Goal: Task Accomplishment & Management: Complete application form

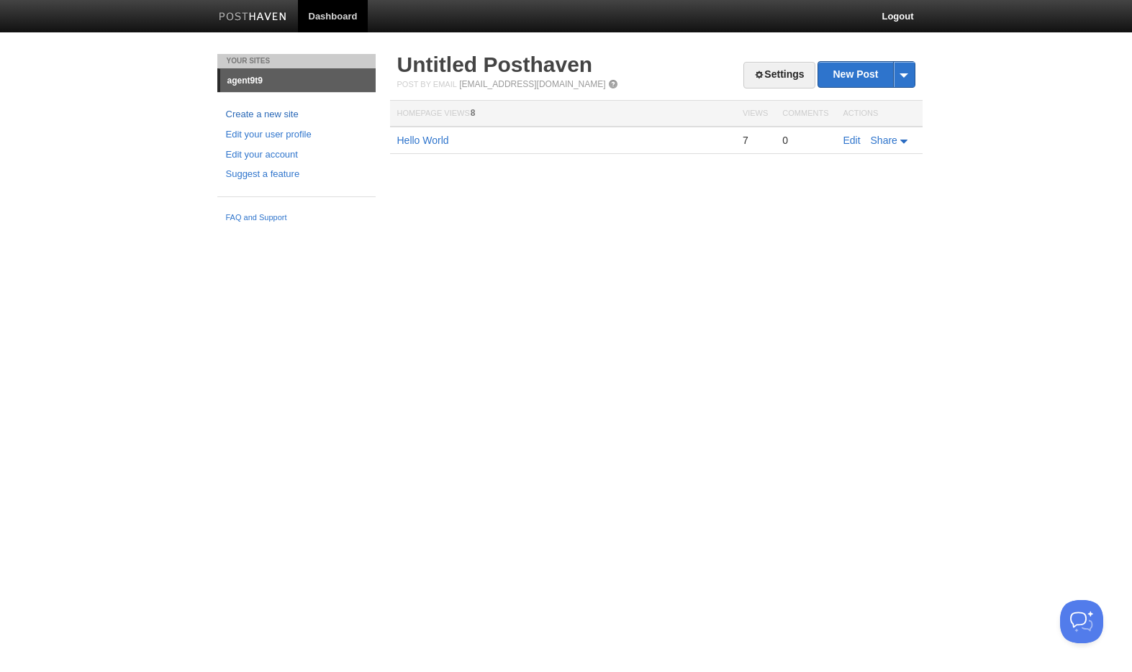
click at [273, 109] on link "Create a new site" at bounding box center [296, 114] width 141 height 15
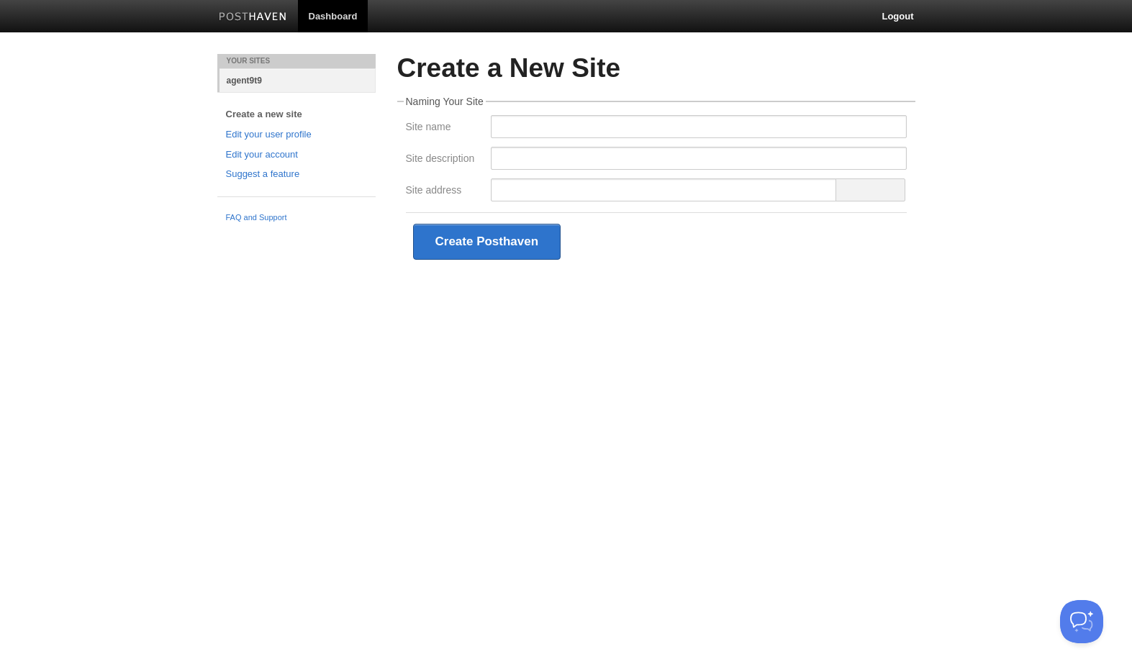
click at [248, 81] on link "agent9t9" at bounding box center [297, 80] width 156 height 24
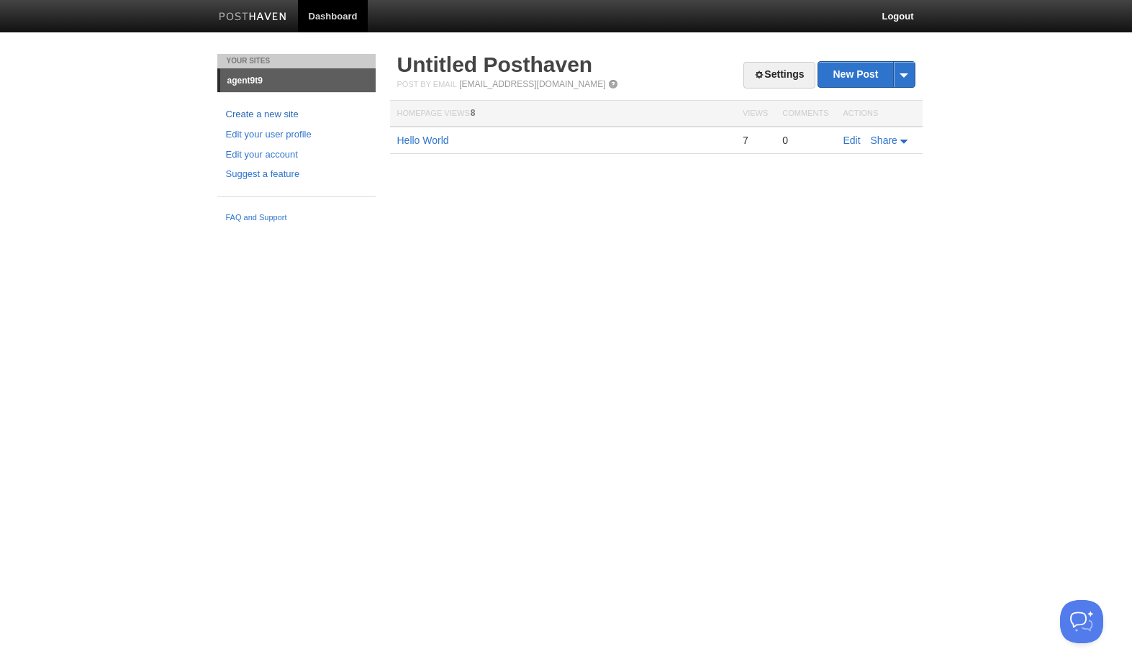
click at [253, 114] on link "Create a new site" at bounding box center [296, 114] width 141 height 15
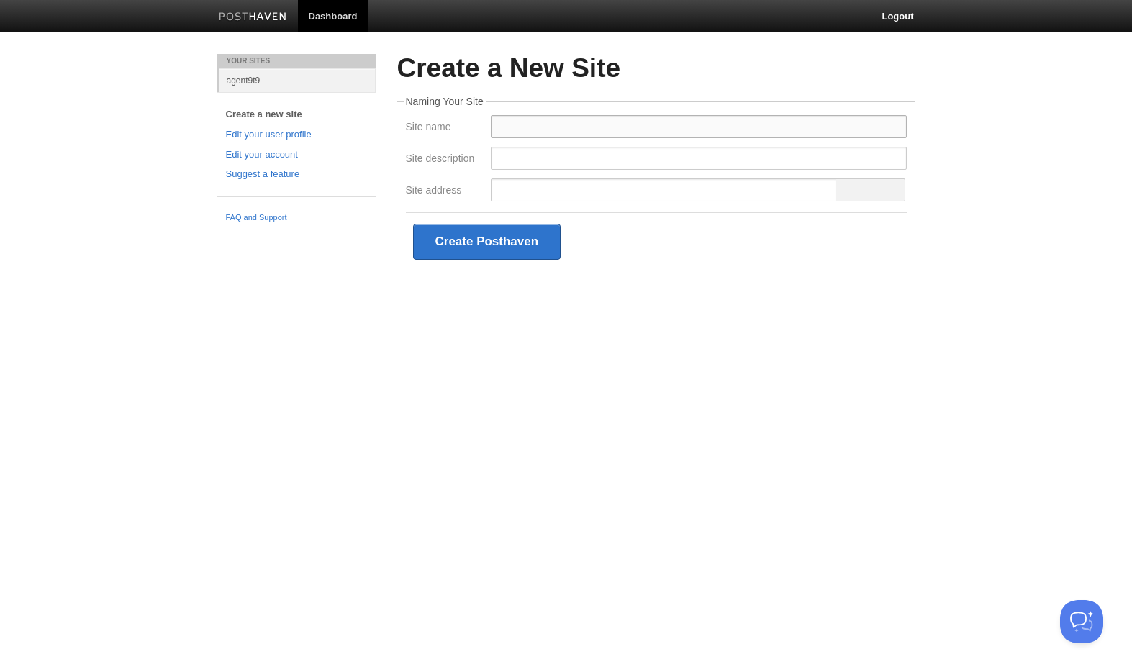
click at [532, 131] on input "Site name" at bounding box center [699, 126] width 416 height 23
type input "AI For Growth"
click at [658, 153] on input "Site description" at bounding box center [699, 158] width 416 height 23
click at [881, 181] on span at bounding box center [869, 189] width 69 height 23
click at [662, 156] on input "Site description" at bounding box center [699, 158] width 416 height 23
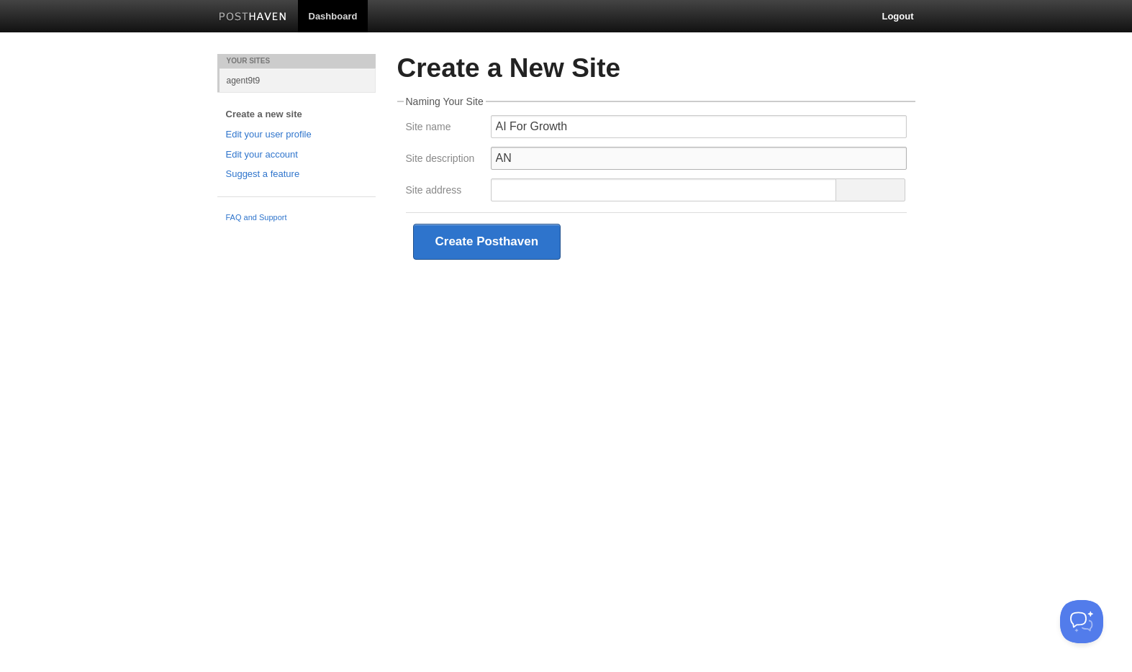
type input "A"
type input "AI Learning Blog"
click at [610, 186] on input "Site address" at bounding box center [664, 189] width 347 height 23
click at [874, 181] on span at bounding box center [869, 189] width 69 height 23
click at [761, 184] on input "Site address" at bounding box center [664, 189] width 347 height 23
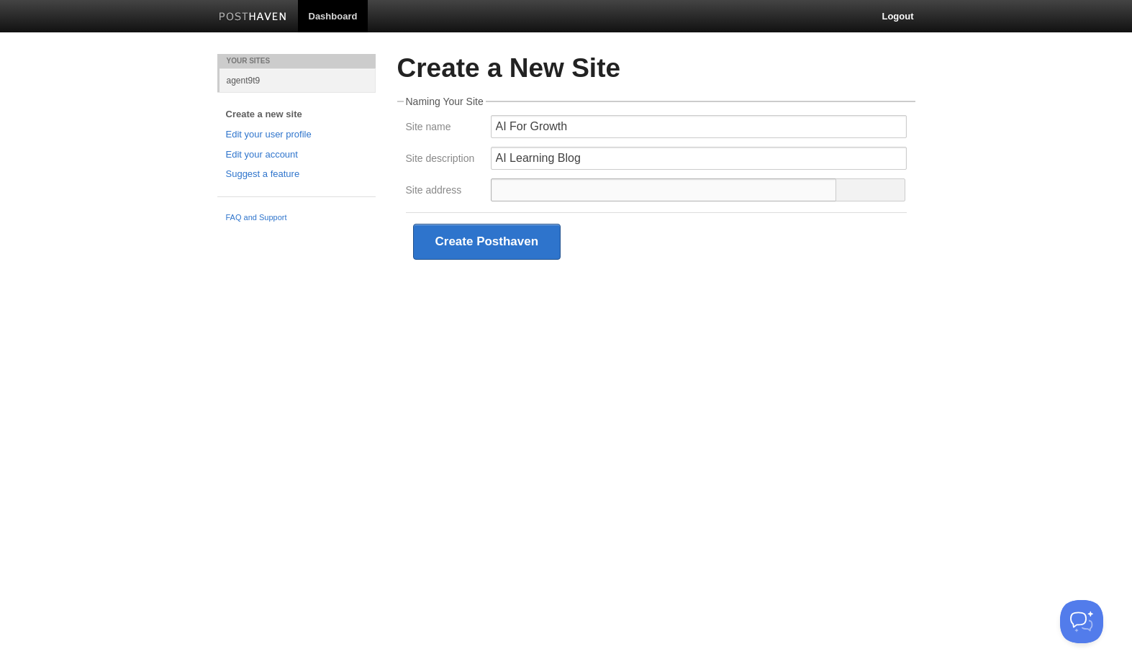
click at [761, 184] on input "Site address" at bounding box center [664, 189] width 347 height 23
click at [525, 235] on button "Create Posthaven" at bounding box center [487, 242] width 148 height 36
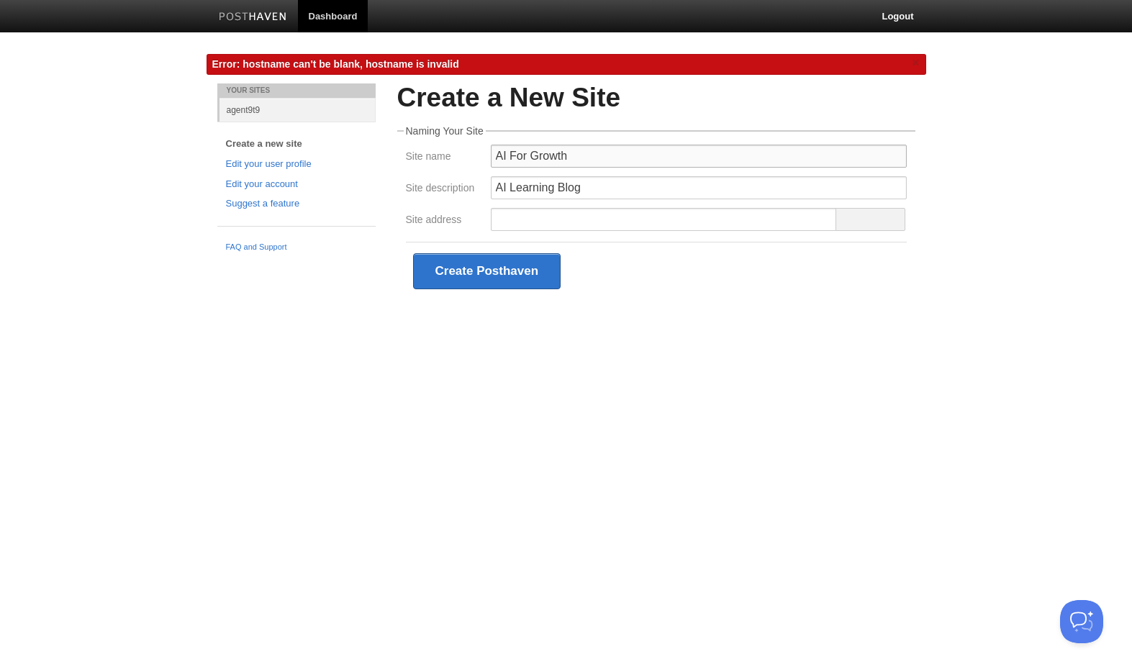
click at [566, 162] on input "AI For Growth" at bounding box center [699, 156] width 416 height 23
click at [542, 219] on input "Site address" at bounding box center [664, 219] width 347 height 23
click at [489, 273] on button "Create Posthaven" at bounding box center [487, 271] width 148 height 36
click at [319, 13] on link "Dashboard" at bounding box center [333, 16] width 71 height 32
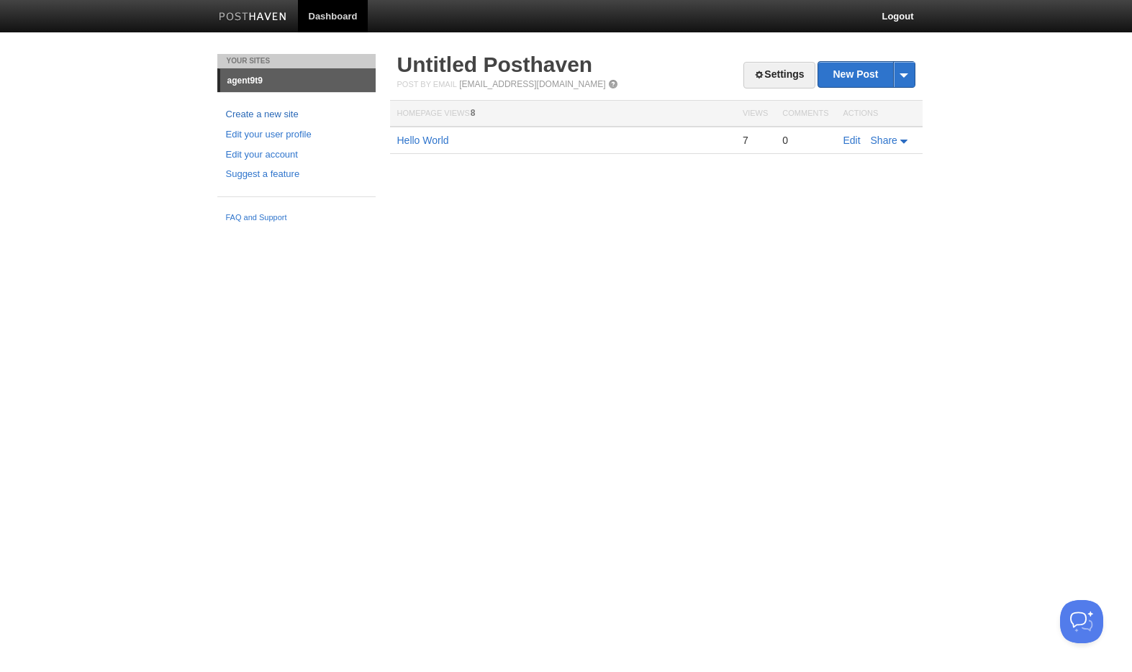
click at [261, 113] on link "Create a new site" at bounding box center [296, 114] width 141 height 15
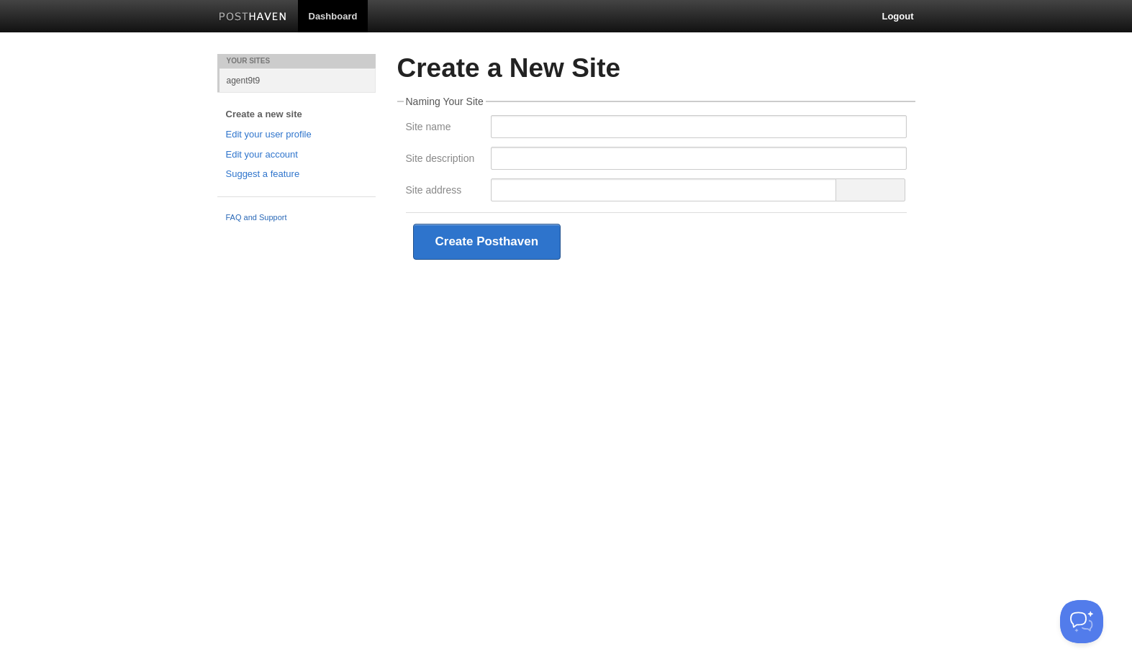
click at [260, 216] on link "FAQ and Support" at bounding box center [296, 218] width 141 height 13
click at [286, 157] on link "Edit your account" at bounding box center [296, 155] width 141 height 15
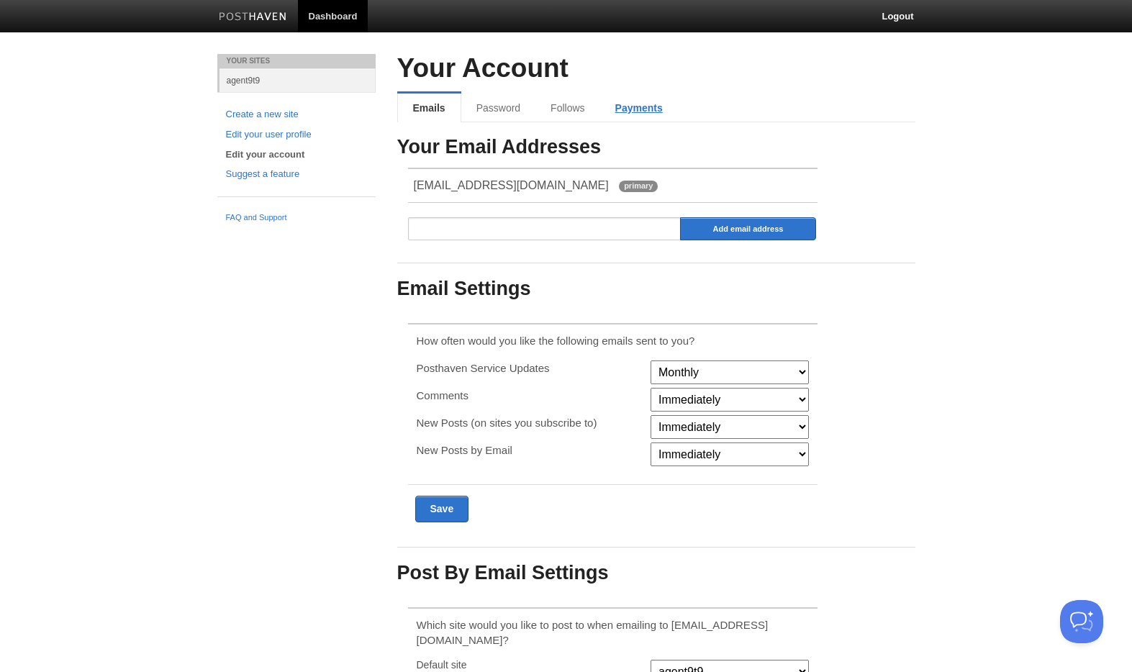
click at [653, 105] on link "Payments" at bounding box center [639, 108] width 78 height 29
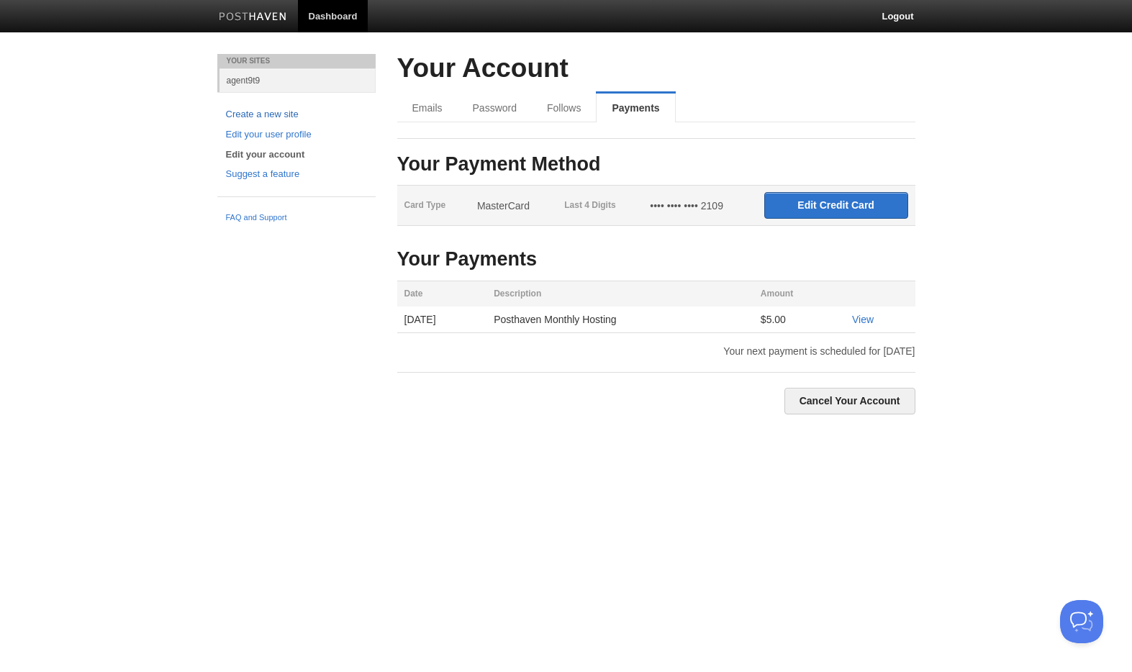
click at [270, 113] on link "Create a new site" at bounding box center [296, 114] width 141 height 15
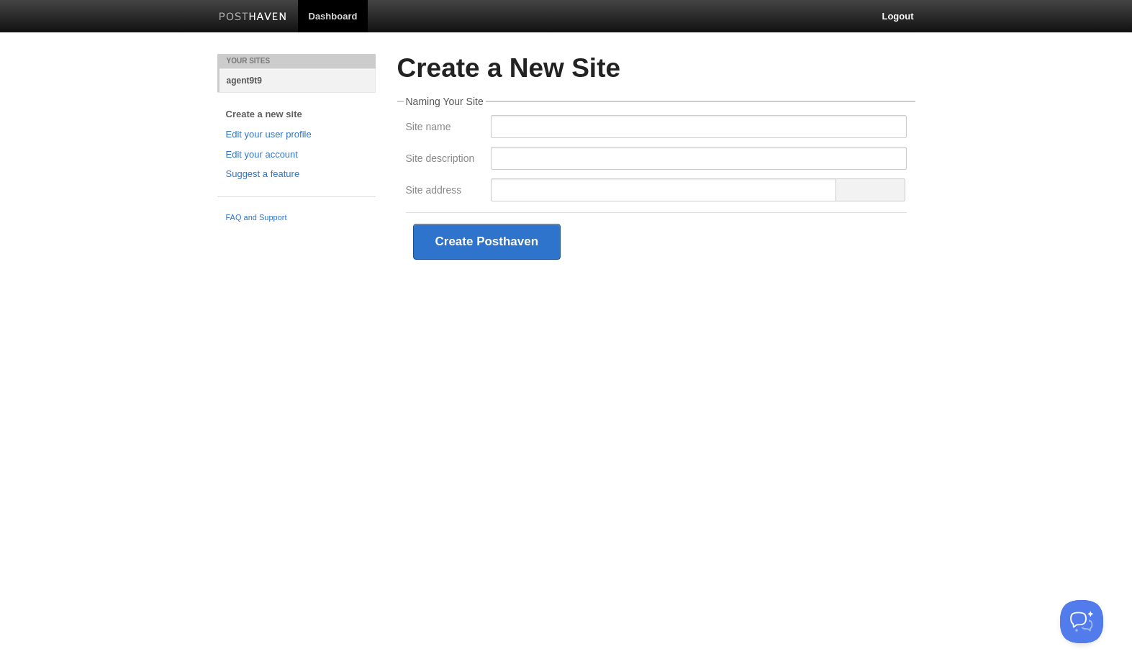
click at [237, 79] on link "agent9t9" at bounding box center [297, 80] width 156 height 24
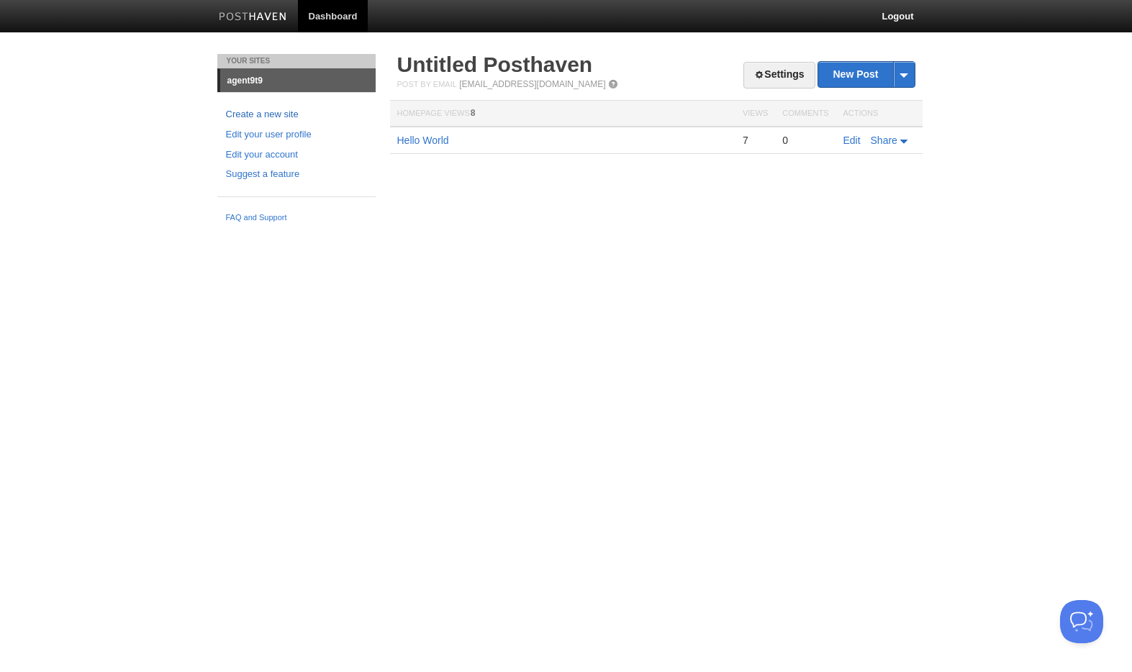
click at [274, 113] on link "Create a new site" at bounding box center [296, 114] width 141 height 15
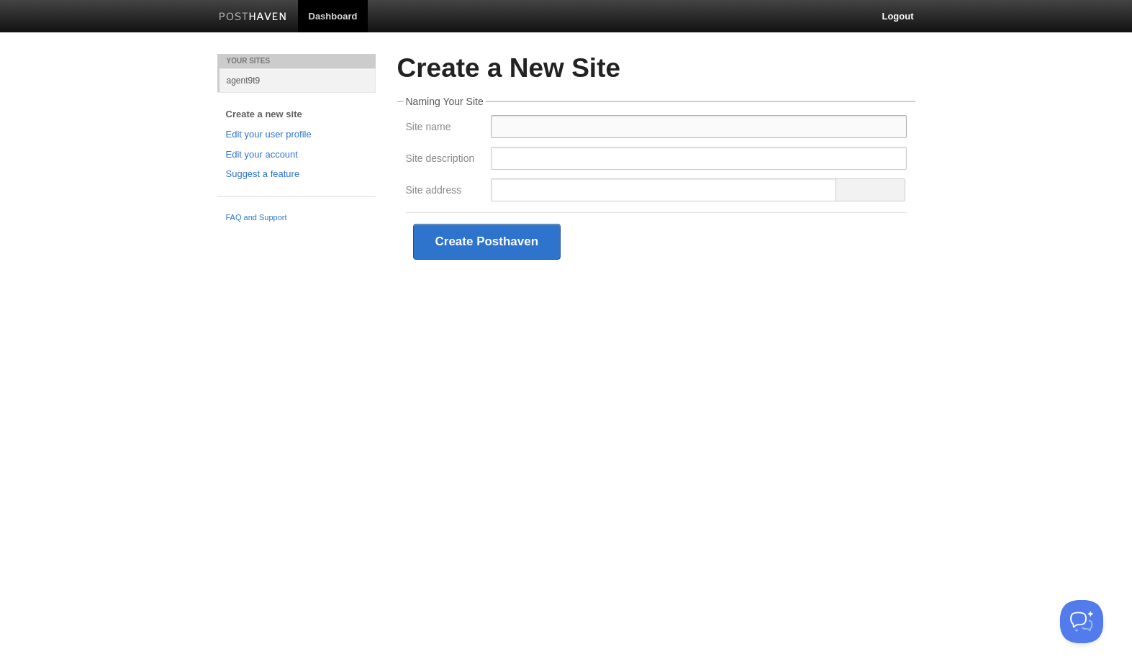
click at [544, 133] on input "Site name" at bounding box center [699, 126] width 416 height 23
click at [582, 128] on input "Site name" at bounding box center [699, 126] width 416 height 23
click at [589, 192] on input "Site address" at bounding box center [664, 189] width 347 height 23
click at [870, 186] on span at bounding box center [869, 189] width 69 height 23
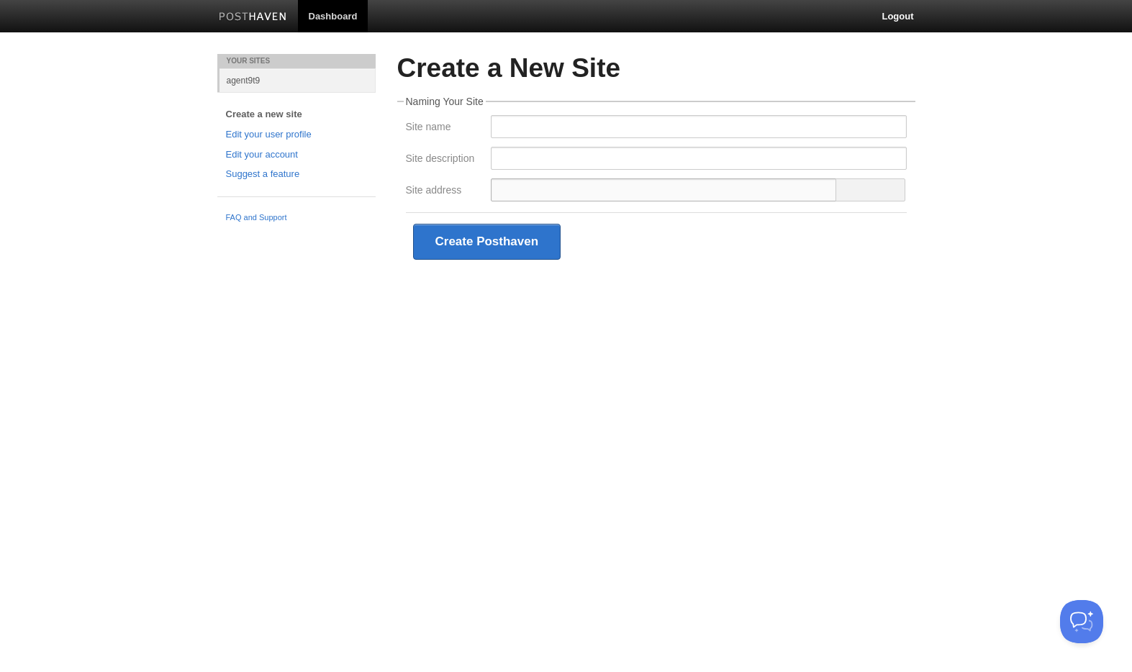
click at [779, 180] on input "Site address" at bounding box center [664, 189] width 347 height 23
click at [615, 120] on input "Site name" at bounding box center [699, 126] width 416 height 23
type input "AI For Growth"
click at [582, 159] on input "Site description" at bounding box center [699, 158] width 416 height 23
type input "AI Learning Blog"
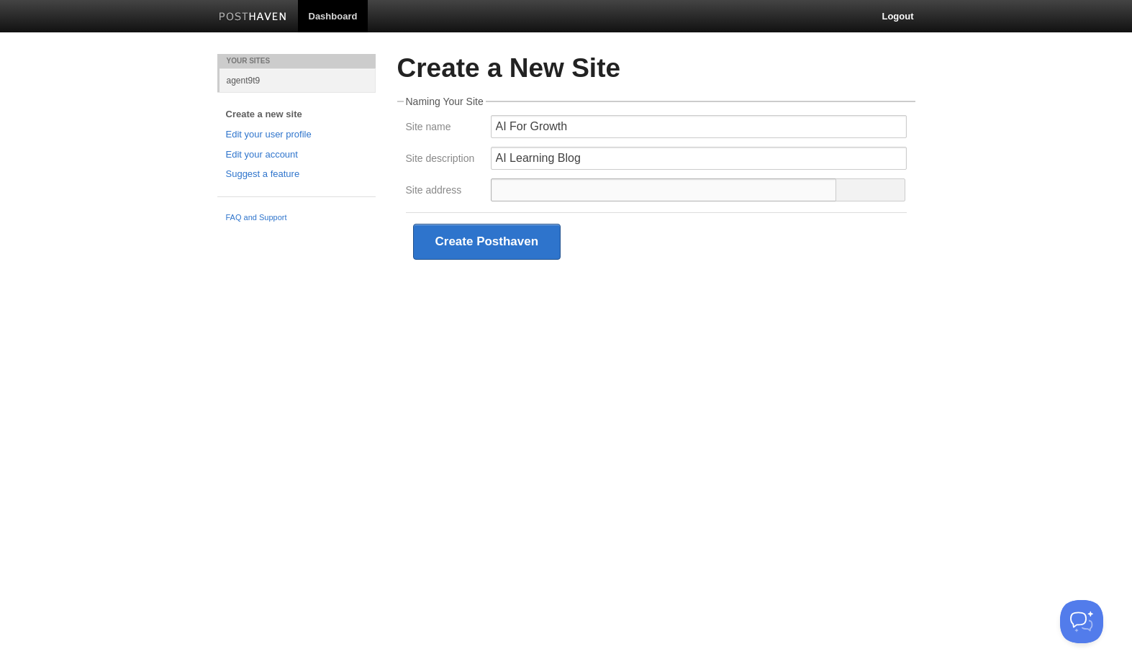
click at [586, 192] on input "Site address" at bounding box center [664, 189] width 347 height 23
